Goal: Navigation & Orientation: Find specific page/section

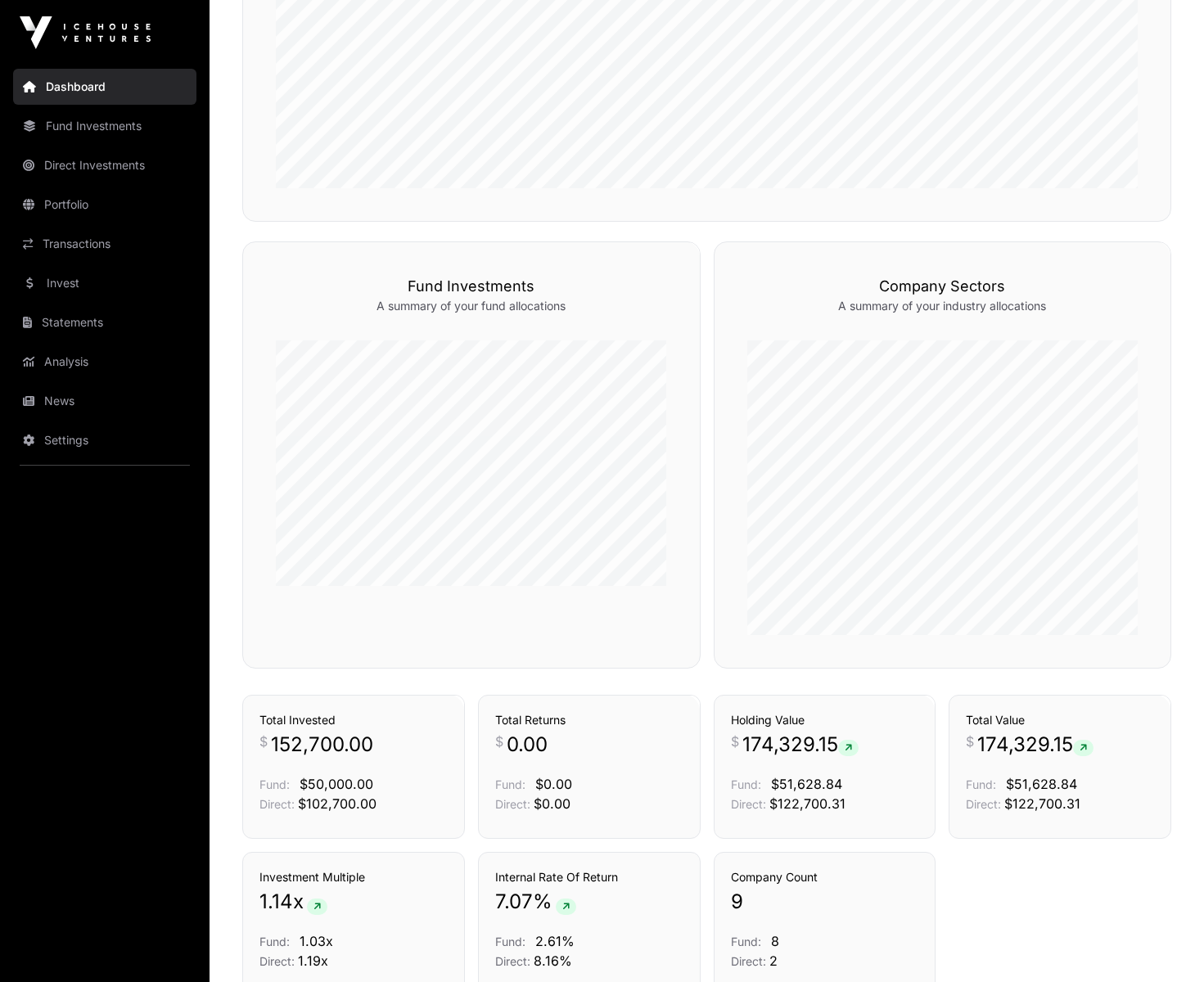
scroll to position [963, 0]
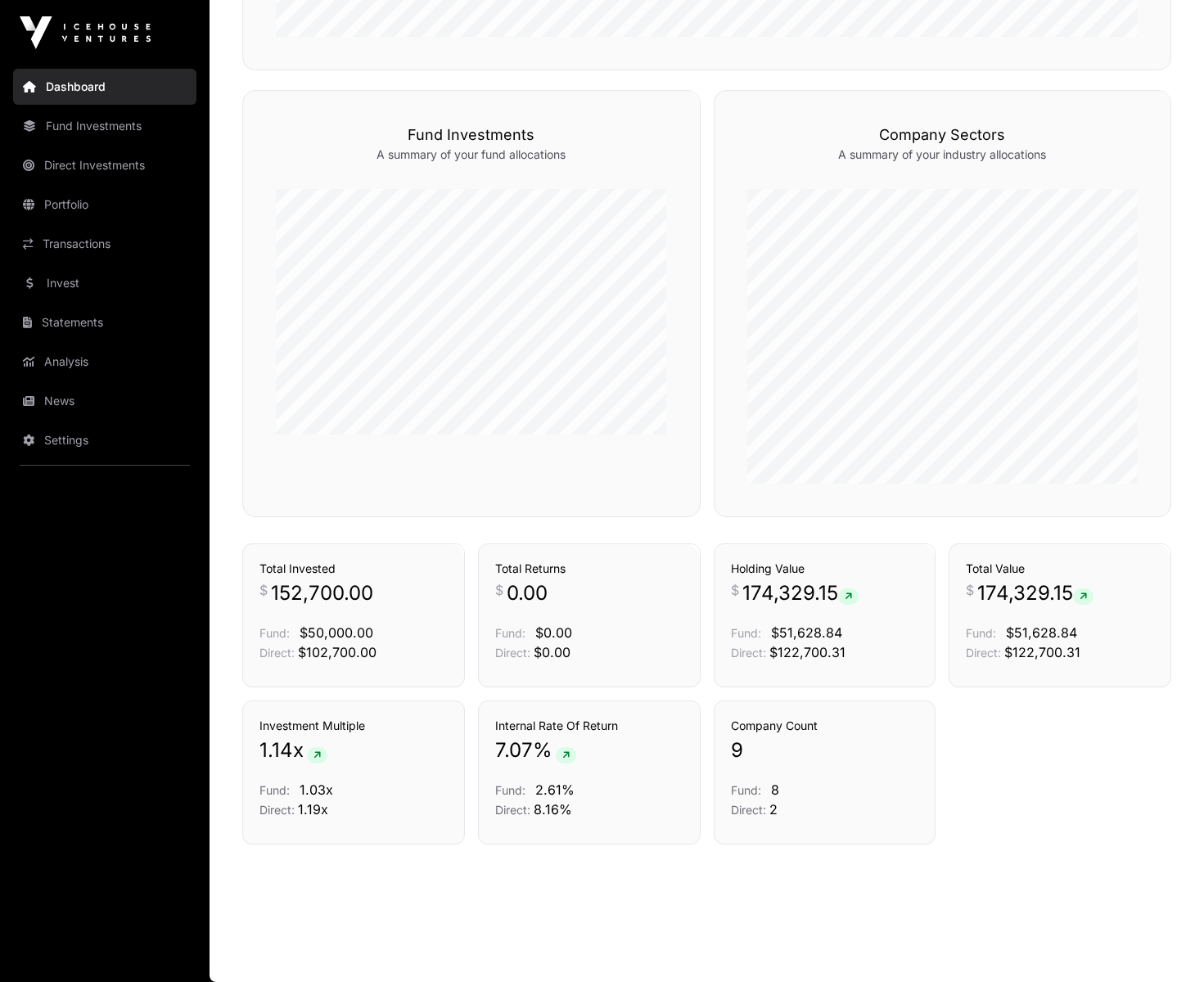
click at [63, 243] on link "Transactions" at bounding box center [104, 243] width 183 height 36
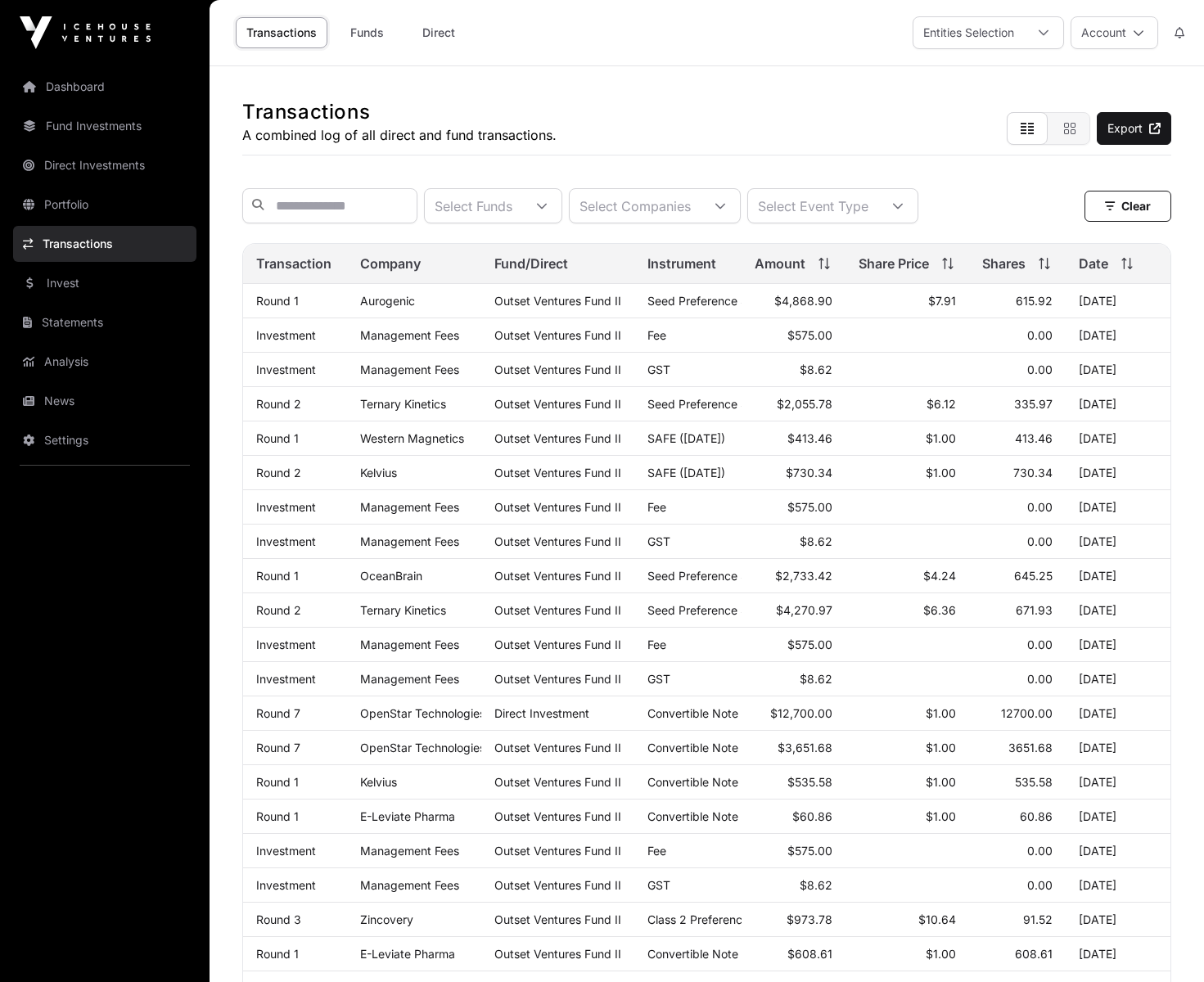
click at [88, 90] on link "Dashboard" at bounding box center [104, 86] width 183 height 36
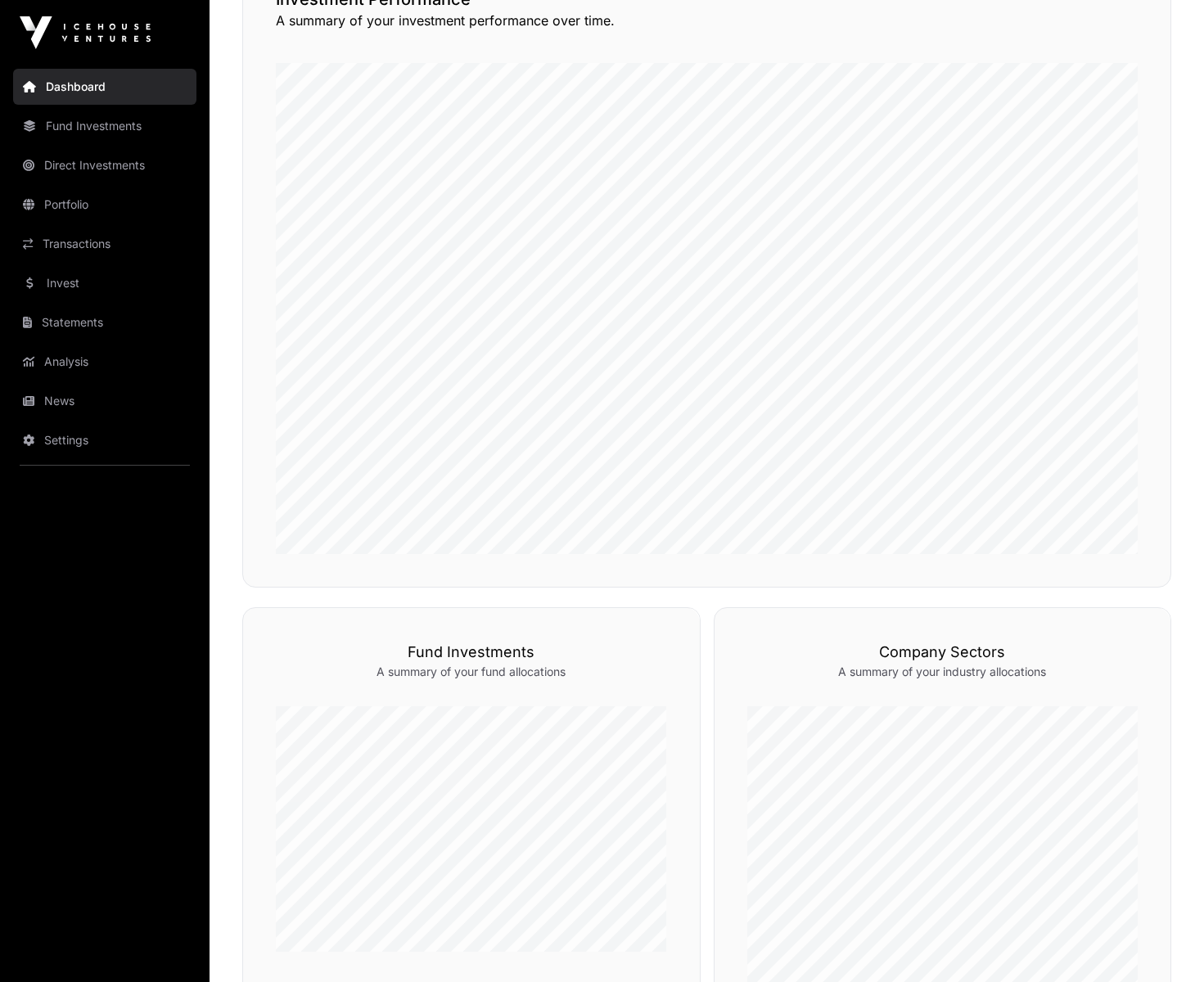
scroll to position [963, 0]
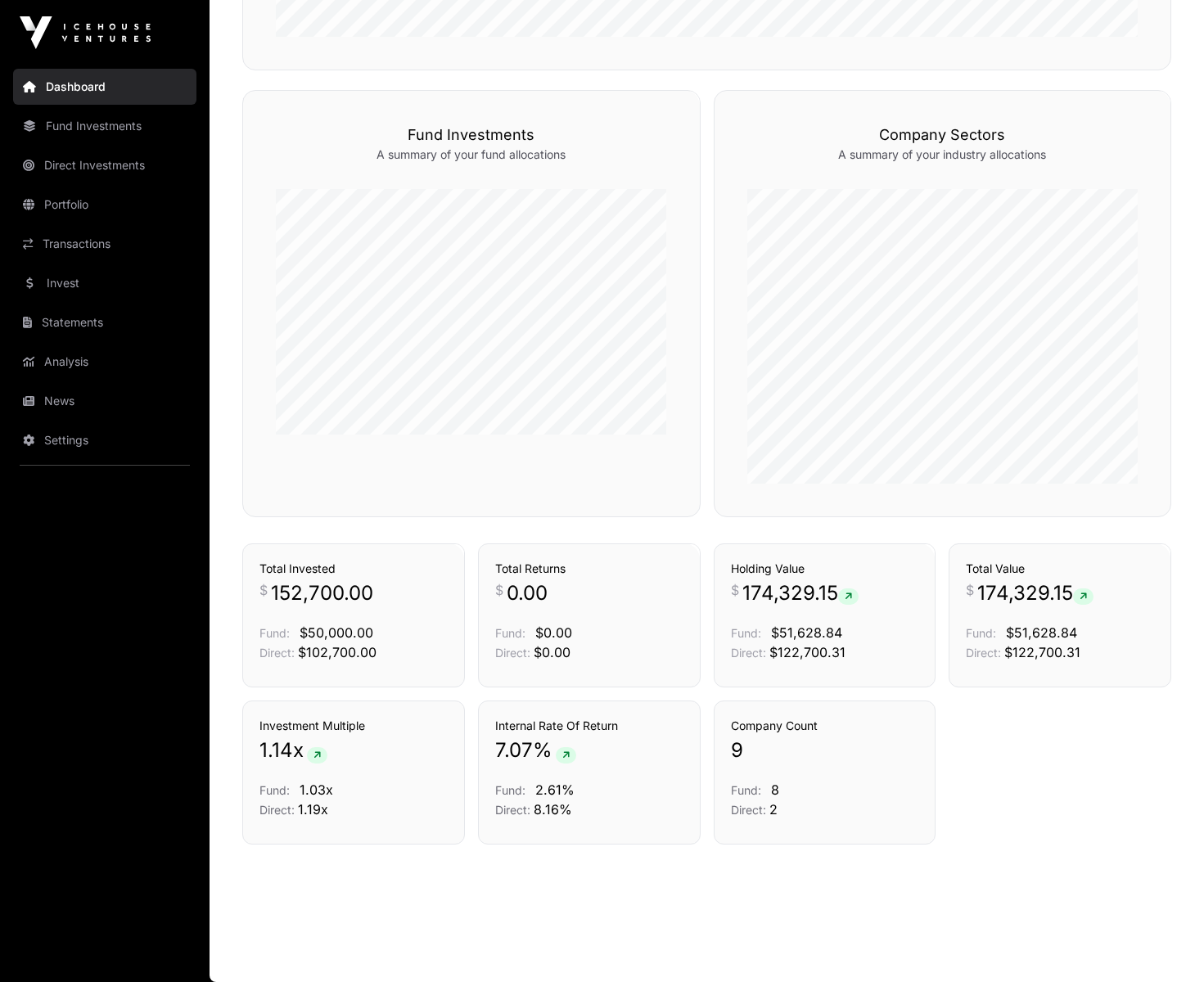
click at [73, 276] on link "Invest" at bounding box center [104, 283] width 183 height 36
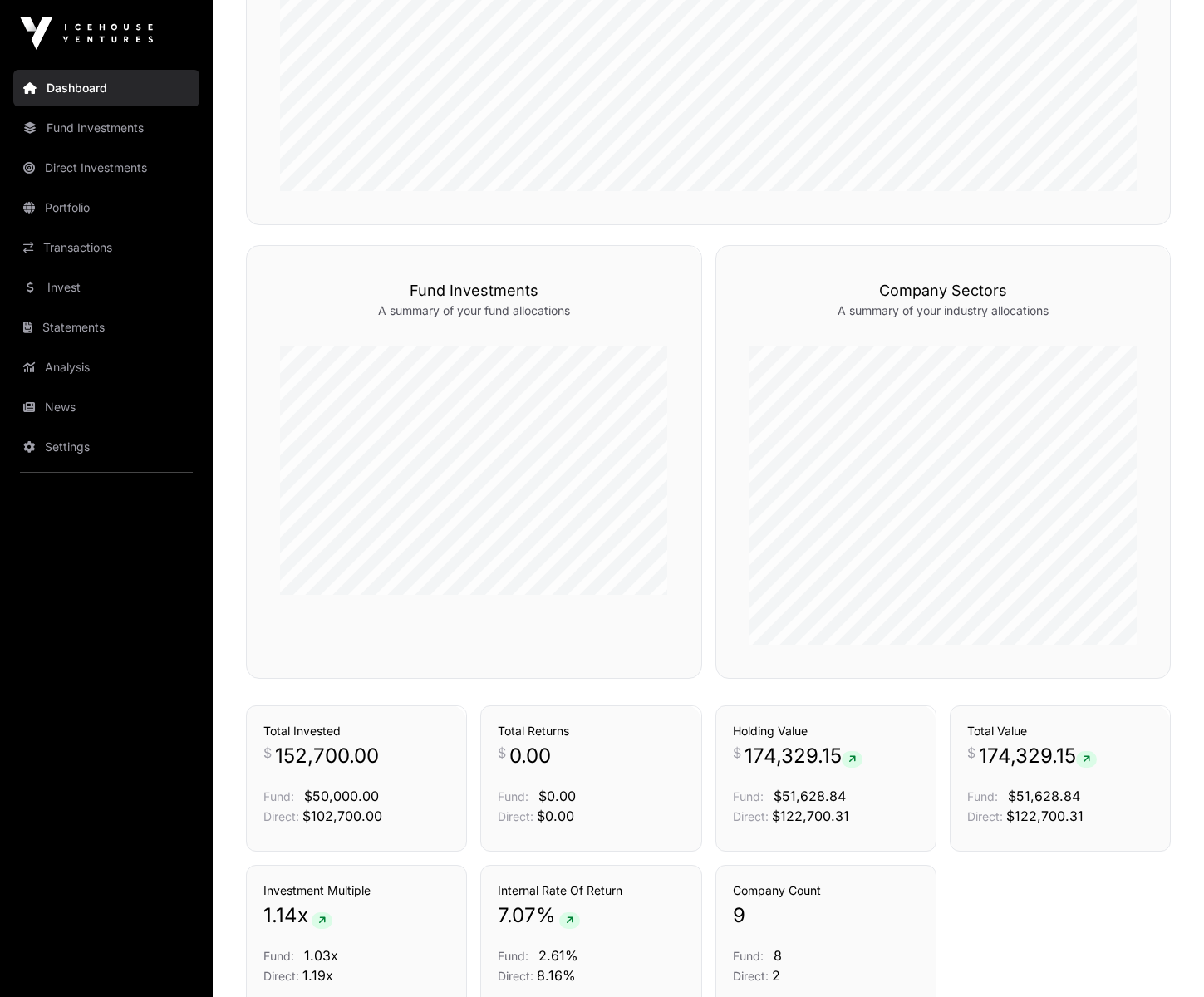
scroll to position [978, 0]
